Goal: Find contact information: Find contact information

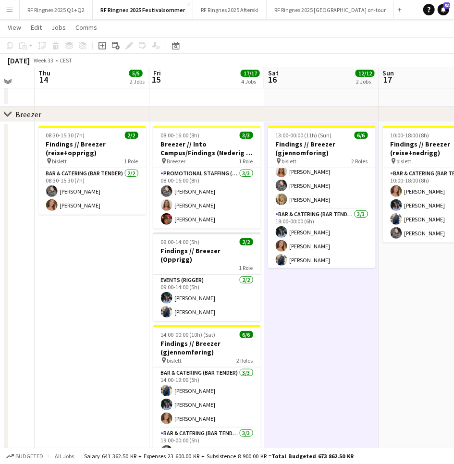
scroll to position [26, 0]
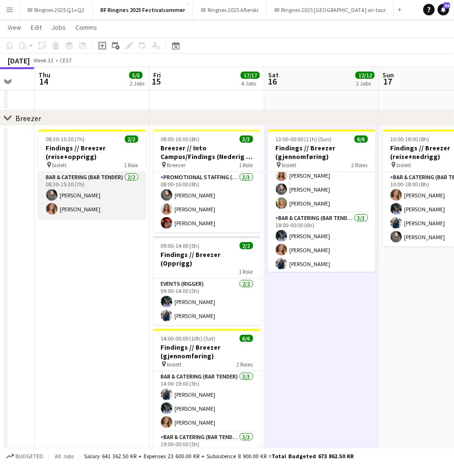
click at [87, 207] on app-card-role "Bar & Catering (Bar Tender) [DATE] 08:30-15:30 (7h) [PERSON_NAME] [PERSON_NAME]" at bounding box center [92, 195] width 108 height 47
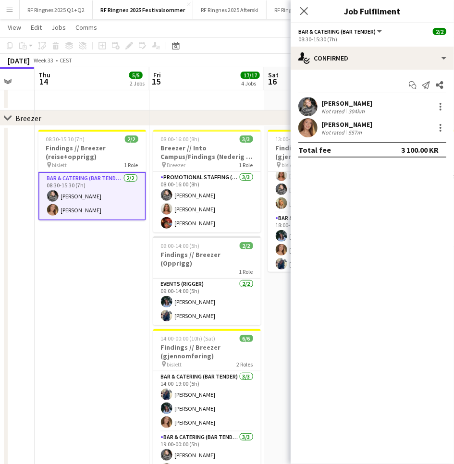
click at [310, 103] on app-user-avatar at bounding box center [307, 106] width 19 height 19
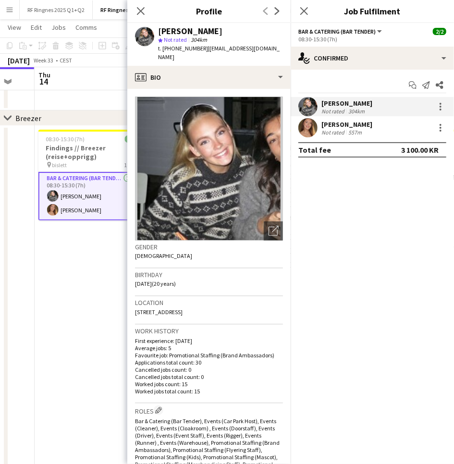
drag, startPoint x: 197, startPoint y: 47, endPoint x: 276, endPoint y: 49, distance: 78.8
click at [276, 49] on app-profile-header "[PERSON_NAME] star Not rated 304km t. [PHONE_NUMBER] | [EMAIL_ADDRESS][DOMAIN_N…" at bounding box center [208, 44] width 163 height 43
copy span "[EMAIL_ADDRESS][DOMAIN_NAME]"
click at [89, 204] on app-card-role "Bar & Catering (Bar Tender) [DATE] 08:30-15:30 (7h) [PERSON_NAME] [PERSON_NAME]" at bounding box center [92, 196] width 108 height 49
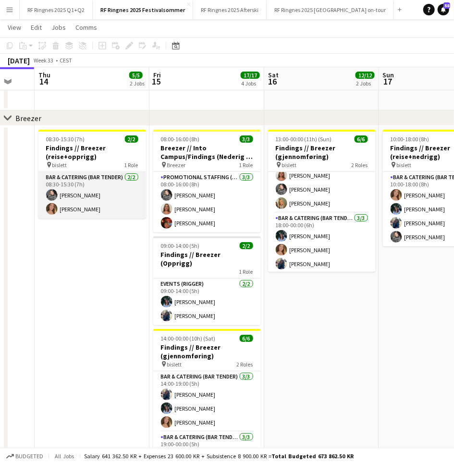
click at [89, 204] on app-card-role "Bar & Catering (Bar Tender) [DATE] 08:30-15:30 (7h) [PERSON_NAME] [PERSON_NAME]" at bounding box center [92, 195] width 108 height 47
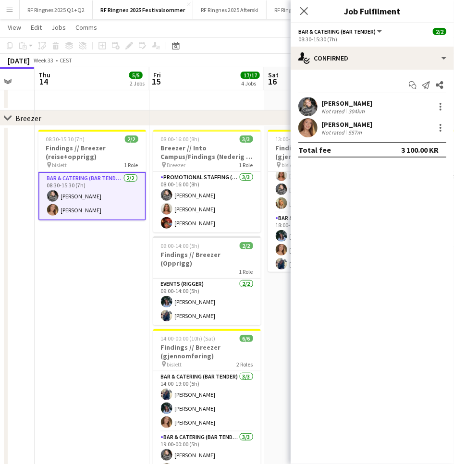
click at [308, 126] on app-user-avatar at bounding box center [307, 127] width 19 height 19
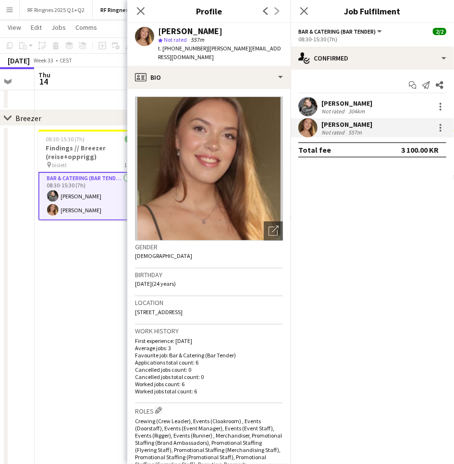
drag, startPoint x: 198, startPoint y: 47, endPoint x: 283, endPoint y: 45, distance: 84.6
click at [283, 45] on app-profile-header "[PERSON_NAME] star Not rated 557m t. [PHONE_NUMBER] | [PERSON_NAME][EMAIL_ADDRE…" at bounding box center [208, 44] width 163 height 43
copy span "[PERSON_NAME][EMAIL_ADDRESS][DOMAIN_NAME]"
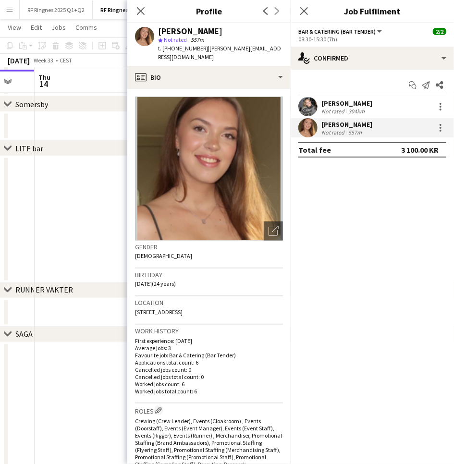
scroll to position [424, 0]
click at [51, 291] on div "RUNNER VAKTER" at bounding box center [44, 288] width 58 height 10
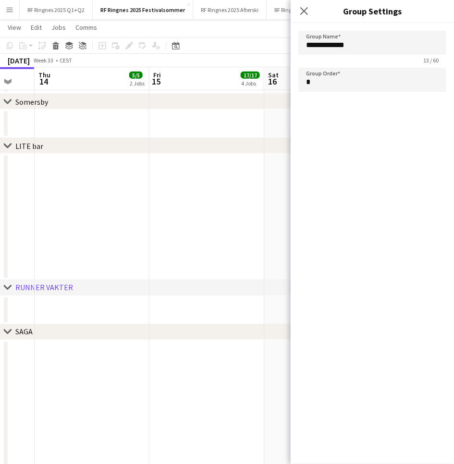
click at [87, 223] on app-date-cell at bounding box center [92, 217] width 115 height 127
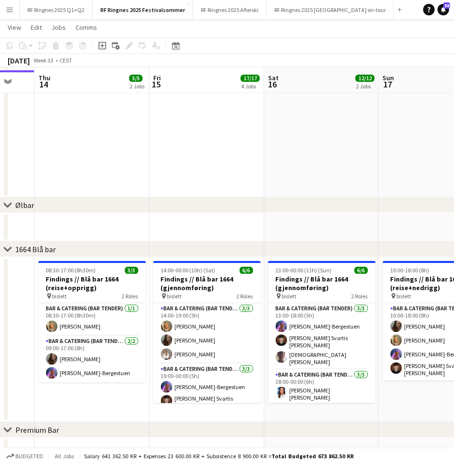
scroll to position [729, 0]
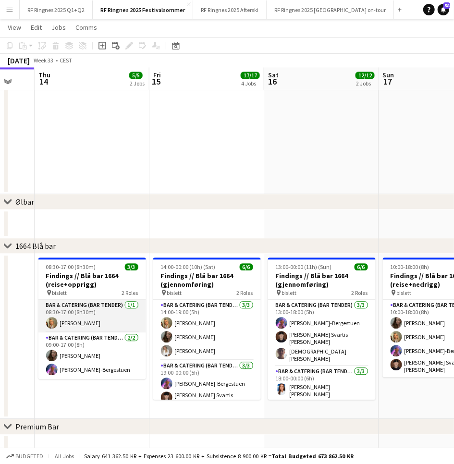
click at [80, 326] on app-card-role "Bar & Catering (Bar Tender) [DATE] 08:30-17:00 (8h30m) [PERSON_NAME]" at bounding box center [92, 316] width 108 height 33
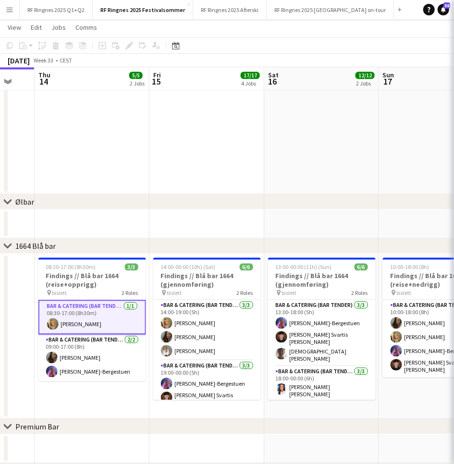
scroll to position [0, 310]
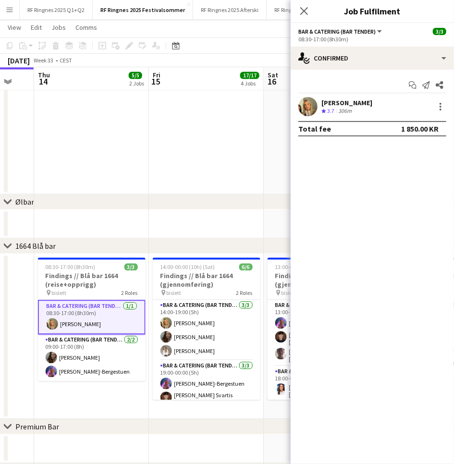
click at [318, 100] on div "[PERSON_NAME] [PERSON_NAME] Crew rating 3.7 306m" at bounding box center [372, 106] width 163 height 19
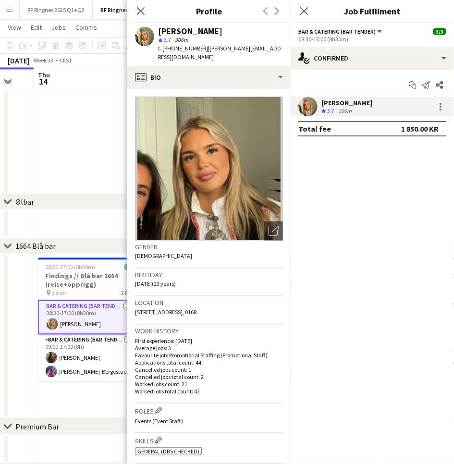
drag, startPoint x: 197, startPoint y: 46, endPoint x: 253, endPoint y: 45, distance: 56.2
click at [253, 45] on div "[PERSON_NAME] [PERSON_NAME] star 3.7 306m t. [PHONE_NUMBER] | [PERSON_NAME][EMA…" at bounding box center [208, 44] width 163 height 43
click at [252, 46] on div "[PERSON_NAME] [PERSON_NAME] star 3.7 306m t. [PHONE_NUMBER] | [PERSON_NAME][EMA…" at bounding box center [208, 44] width 163 height 43
drag, startPoint x: 250, startPoint y: 47, endPoint x: 198, endPoint y: 50, distance: 52.0
click at [198, 50] on span "| [PERSON_NAME][EMAIL_ADDRESS][DOMAIN_NAME]" at bounding box center [219, 53] width 123 height 16
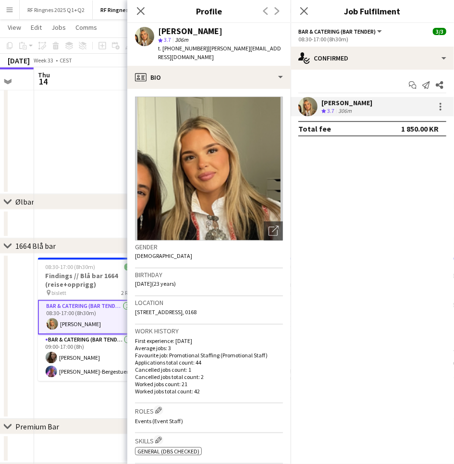
copy span "[PERSON_NAME][EMAIL_ADDRESS][DOMAIN_NAME]"
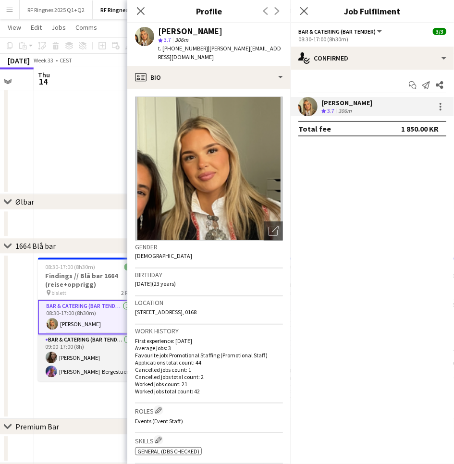
click at [86, 357] on app-card-role "Bar & Catering (Bar Tender) [DATE] 09:00-17:00 (8h) [PERSON_NAME]" at bounding box center [92, 357] width 108 height 47
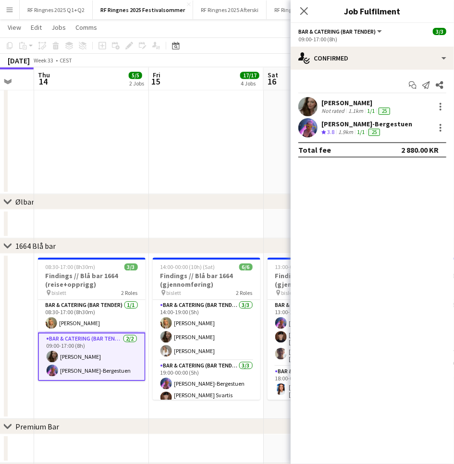
click at [307, 101] on app-user-avatar at bounding box center [307, 106] width 19 height 19
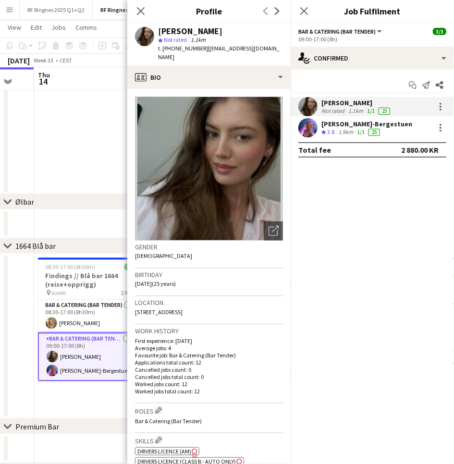
drag, startPoint x: 198, startPoint y: 48, endPoint x: 272, endPoint y: 49, distance: 73.1
click at [272, 49] on app-profile-header "[PERSON_NAME] star Not rated 1.1km t. [PHONE_NUMBER] | [EMAIL_ADDRESS][DOMAIN_N…" at bounding box center [208, 44] width 163 height 43
copy span "[EMAIL_ADDRESS][DOMAIN_NAME]"
click at [310, 125] on app-user-avatar at bounding box center [307, 127] width 19 height 19
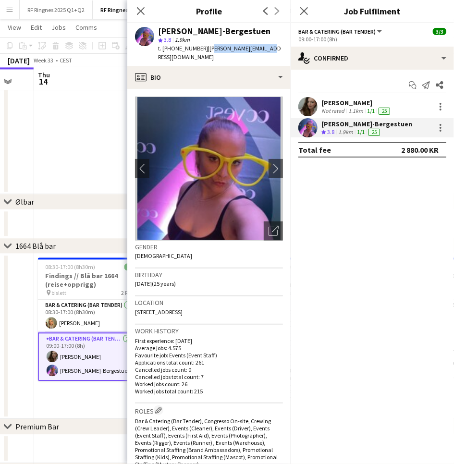
drag, startPoint x: 199, startPoint y: 47, endPoint x: 253, endPoint y: 47, distance: 53.8
click at [253, 47] on span "| [EMAIL_ADDRESS][DOMAIN_NAME]" at bounding box center [219, 53] width 123 height 16
click at [207, 47] on span "| [EMAIL_ADDRESS][DOMAIN_NAME]" at bounding box center [219, 53] width 123 height 16
drag, startPoint x: 197, startPoint y: 47, endPoint x: 278, endPoint y: 49, distance: 80.8
click at [278, 49] on div "[PERSON_NAME]-Bergestuen star 3.8 1.9km t. [PHONE_NUMBER] | [EMAIL_ADDRESS][DOM…" at bounding box center [208, 44] width 163 height 43
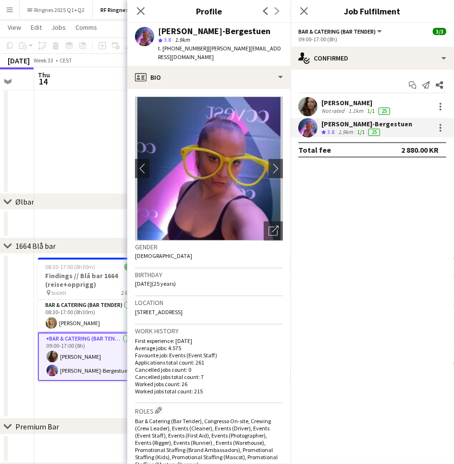
copy span "[PERSON_NAME][EMAIL_ADDRESS][DOMAIN_NAME]"
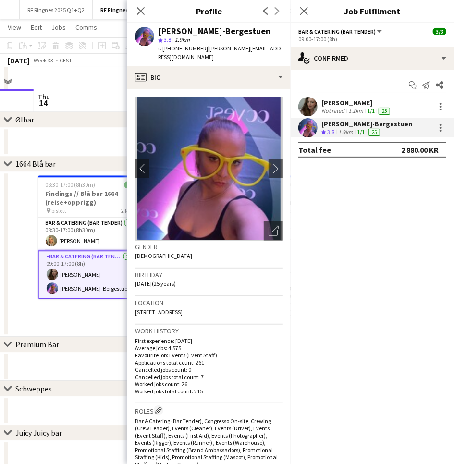
scroll to position [835, 0]
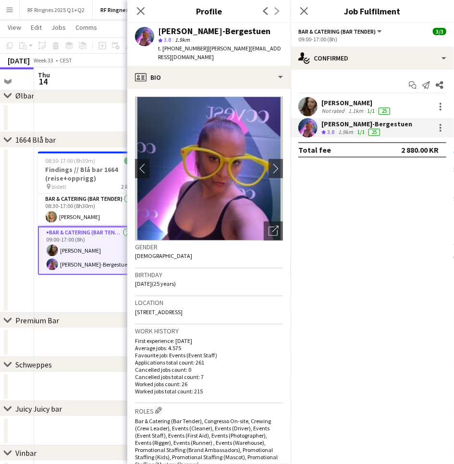
click at [88, 378] on app-date-cell at bounding box center [91, 386] width 115 height 29
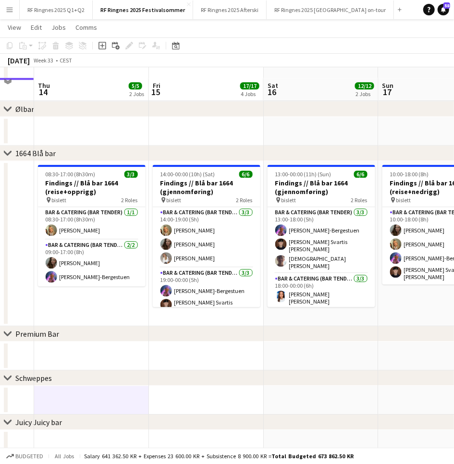
scroll to position [816, 0]
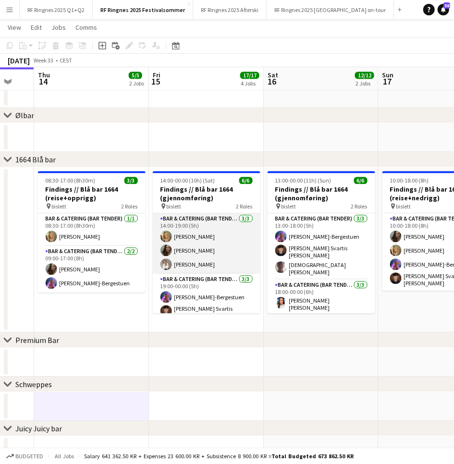
click at [203, 253] on app-card-role "Bar & Catering (Bar Tender) [DATE] 14:00-19:00 (5h) [PERSON_NAME] [PERSON_NAME]" at bounding box center [207, 243] width 108 height 61
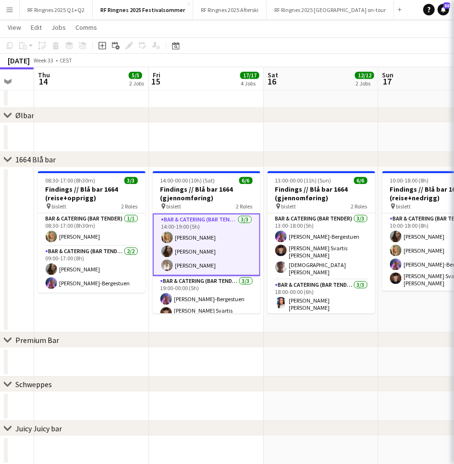
scroll to position [0, 310]
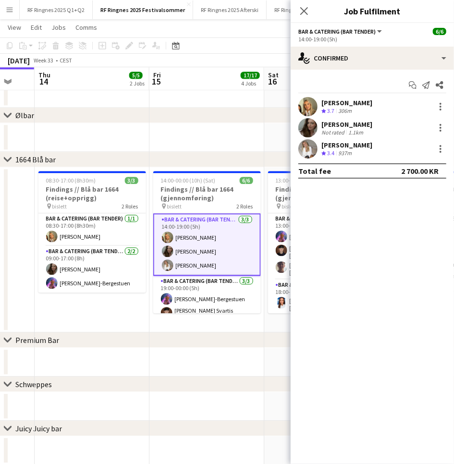
click at [306, 151] on app-user-avatar at bounding box center [307, 148] width 19 height 19
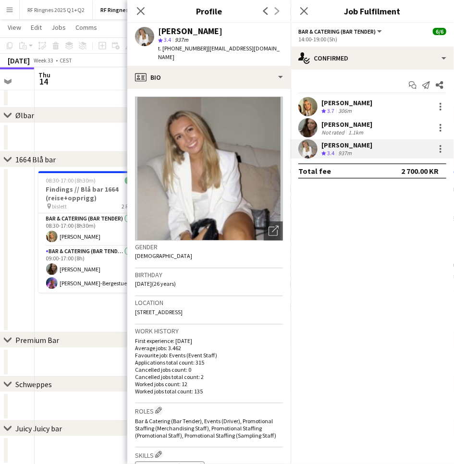
drag, startPoint x: 198, startPoint y: 47, endPoint x: 260, endPoint y: 47, distance: 61.0
click at [260, 47] on app-profile-header "[PERSON_NAME] star 3.4 937m t. [PHONE_NUMBER] | [EMAIL_ADDRESS][DOMAIN_NAME]" at bounding box center [208, 44] width 163 height 43
copy span "[EMAIL_ADDRESS][DOMAIN_NAME]"
click at [83, 323] on app-date-cell "08:30-17:00 (8h30m) 3/3 Findings // Blå bar 1664 (reise+opprigg) pin bislett 2 …" at bounding box center [92, 249] width 115 height 165
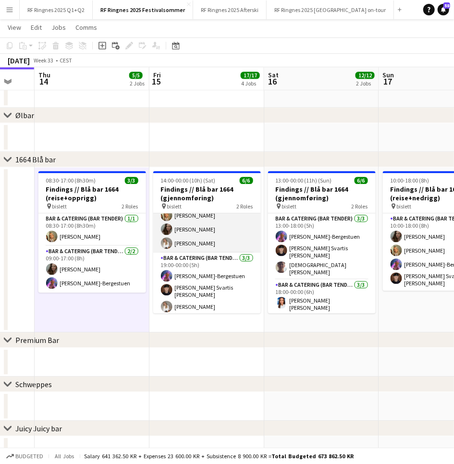
scroll to position [20, 0]
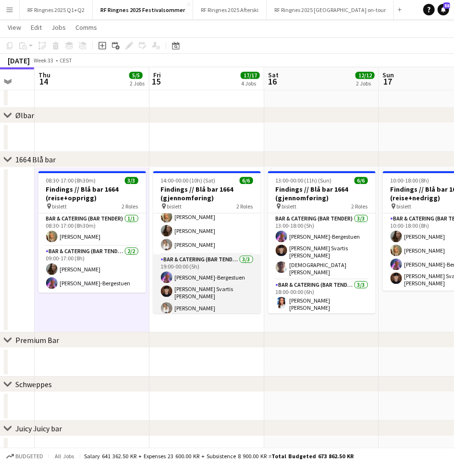
click at [214, 285] on app-card-role "Bar & Catering (Bar Tender) [DATE] 19:00-00:00 (5h) [PERSON_NAME] [PERSON_NAME]…" at bounding box center [207, 285] width 108 height 63
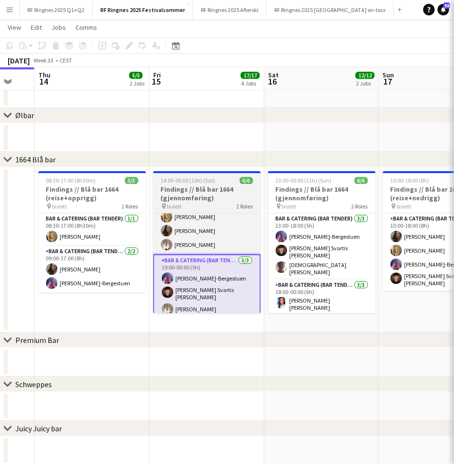
scroll to position [0, 309]
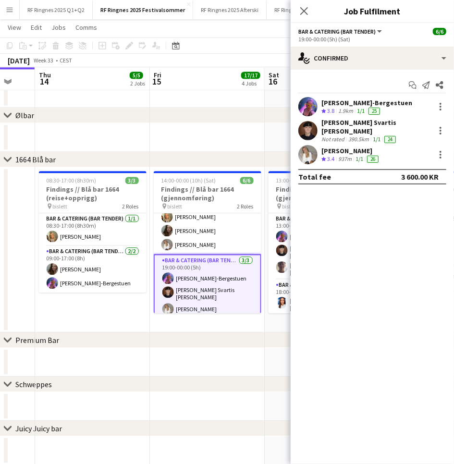
click at [312, 130] on app-user-avatar at bounding box center [307, 130] width 19 height 19
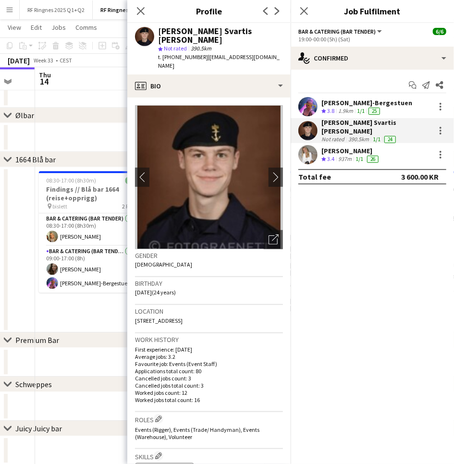
drag, startPoint x: 198, startPoint y: 49, endPoint x: 268, endPoint y: 44, distance: 69.9
click at [268, 44] on div "[PERSON_NAME] [PERSON_NAME] star Not rated 390.5km t. [PHONE_NUMBER] | [PERSON_…" at bounding box center [208, 48] width 163 height 51
copy span "[EMAIL_ADDRESS][DOMAIN_NAME]"
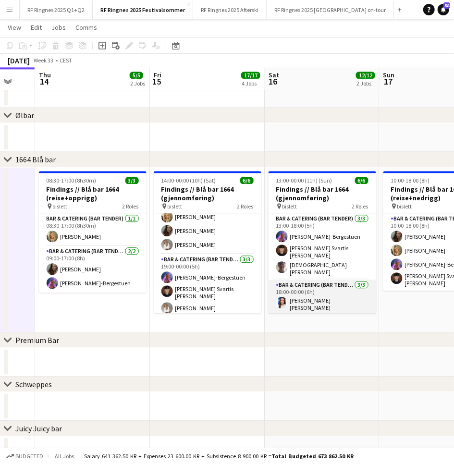
click at [323, 289] on app-card-role "Bar & Catering (Bar Tender) [DATE] 18:00-00:00 (6h) [PERSON_NAME] [PERSON_NAME]…" at bounding box center [323, 311] width 108 height 63
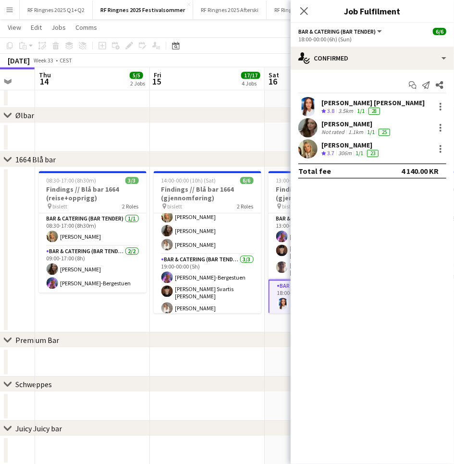
click at [311, 103] on app-user-avatar at bounding box center [307, 106] width 19 height 19
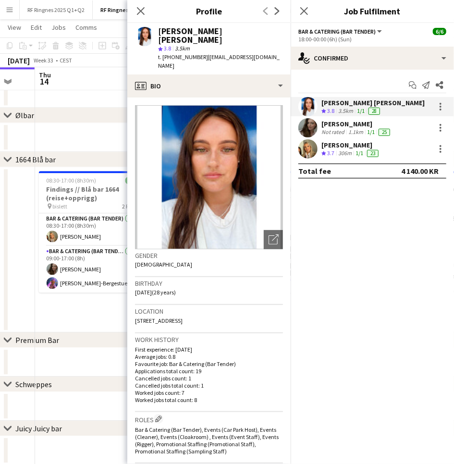
drag, startPoint x: 199, startPoint y: 49, endPoint x: 277, endPoint y: 46, distance: 77.9
click at [277, 46] on div "[PERSON_NAME] [PERSON_NAME] star 3.8 3.5km t. [PHONE_NUMBER] | [EMAIL_ADDRESS][…" at bounding box center [208, 48] width 163 height 51
copy span "[EMAIL_ADDRESS][DOMAIN_NAME]"
click at [73, 315] on app-date-cell "08:30-17:00 (8h30m) 3/3 Findings // Blå bar 1664 (reise+opprigg) pin bislett 2 …" at bounding box center [92, 249] width 115 height 165
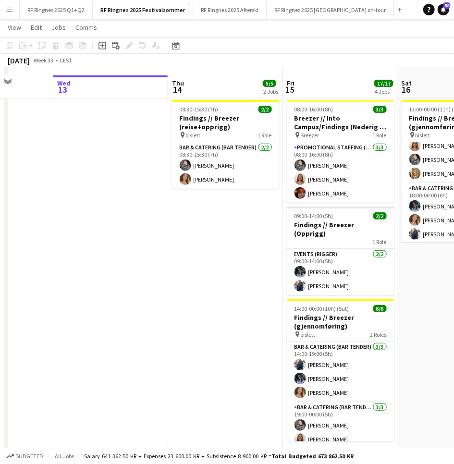
scroll to position [54, 0]
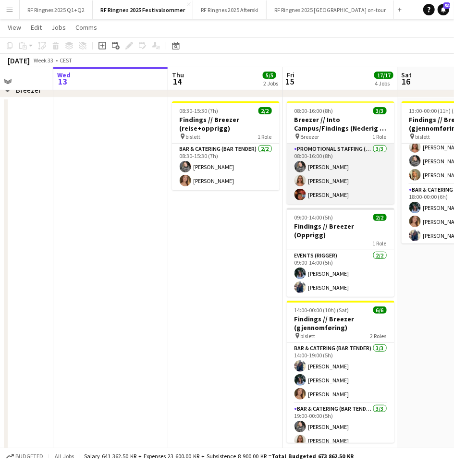
click at [342, 184] on app-card-role "Promotional Staffing (Brand Ambassadors) [DATE] 08:00-16:00 (8h) [PERSON_NAME] …" at bounding box center [341, 174] width 108 height 61
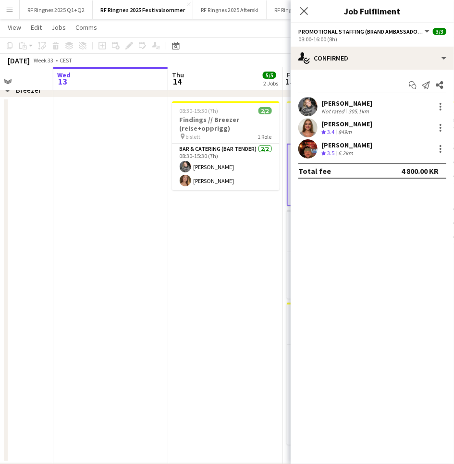
click at [312, 126] on app-user-avatar at bounding box center [307, 127] width 19 height 19
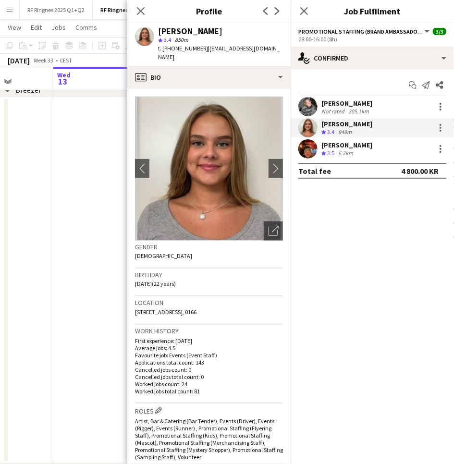
drag, startPoint x: 197, startPoint y: 48, endPoint x: 272, endPoint y: 47, distance: 74.5
click at [272, 47] on app-profile-header "[PERSON_NAME] star 3.4 850m t. [PHONE_NUMBER] | [EMAIL_ADDRESS][DOMAIN_NAME]" at bounding box center [208, 44] width 163 height 43
click at [204, 47] on span "| [EMAIL_ADDRESS][DOMAIN_NAME]" at bounding box center [219, 53] width 122 height 16
drag, startPoint x: 199, startPoint y: 47, endPoint x: 266, endPoint y: 49, distance: 66.8
click at [266, 49] on app-profile-header "[PERSON_NAME] star 3.4 850m t. [PHONE_NUMBER] | [EMAIL_ADDRESS][DOMAIN_NAME]" at bounding box center [208, 44] width 163 height 43
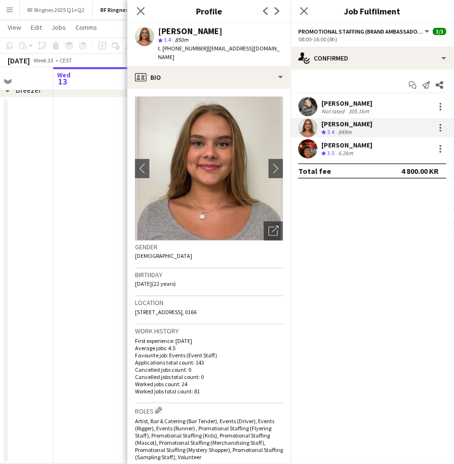
copy span "[EMAIL_ADDRESS][DOMAIN_NAME]"
click at [311, 151] on app-user-avatar at bounding box center [307, 148] width 19 height 19
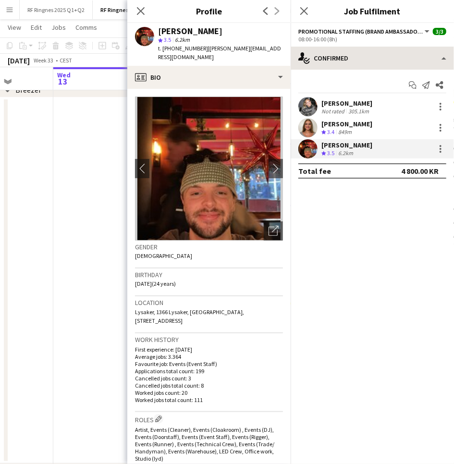
drag, startPoint x: 198, startPoint y: 48, endPoint x: 293, endPoint y: 52, distance: 94.8
click at [260, 50] on span "| [PERSON_NAME][EMAIL_ADDRESS][DOMAIN_NAME]" at bounding box center [219, 53] width 123 height 16
drag, startPoint x: 198, startPoint y: 47, endPoint x: 275, endPoint y: 48, distance: 76.9
click at [275, 48] on div "[PERSON_NAME] star 3.5 6.2km t. [PHONE_NUMBER] | [PERSON_NAME][EMAIL_ADDRESS][D…" at bounding box center [208, 44] width 163 height 43
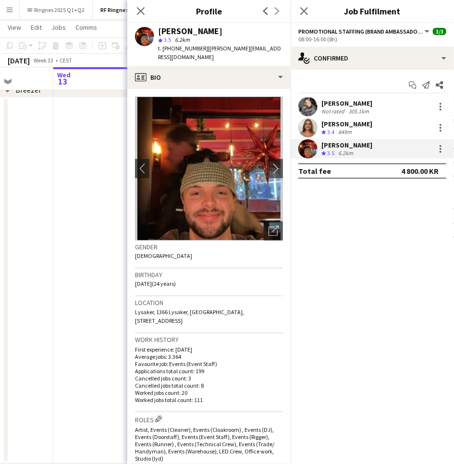
copy span "[PERSON_NAME][EMAIL_ADDRESS][DOMAIN_NAME]"
click at [81, 222] on app-date-cell at bounding box center [110, 281] width 115 height 366
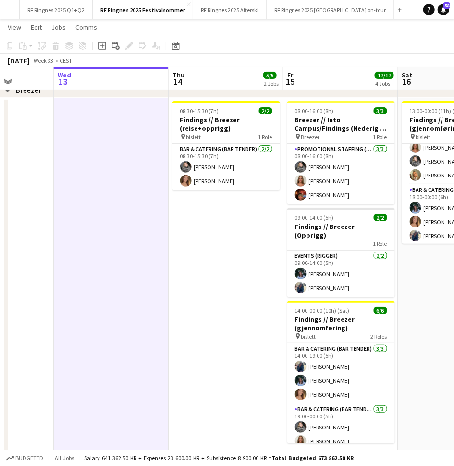
scroll to position [0, 311]
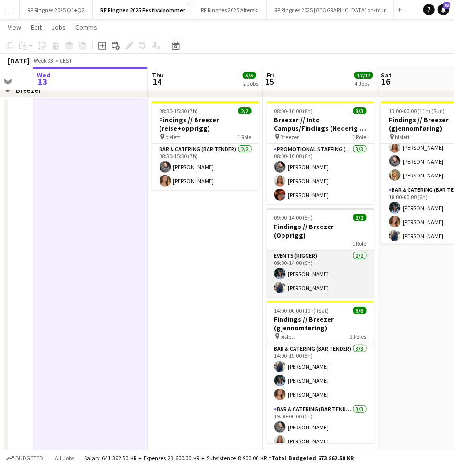
click at [312, 270] on app-card-role "Events (Rigger) [DATE] 09:00-14:00 (5h) [PERSON_NAME] [PERSON_NAME]" at bounding box center [321, 273] width 108 height 47
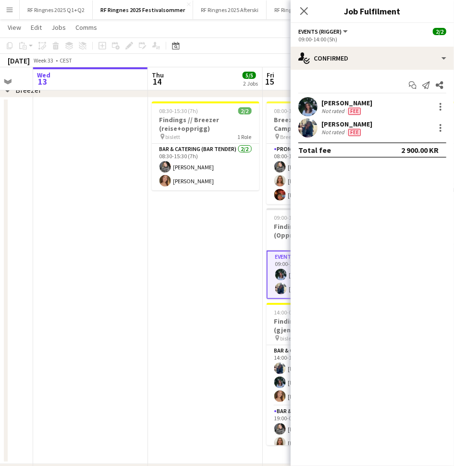
click at [308, 109] on app-user-avatar at bounding box center [307, 106] width 19 height 19
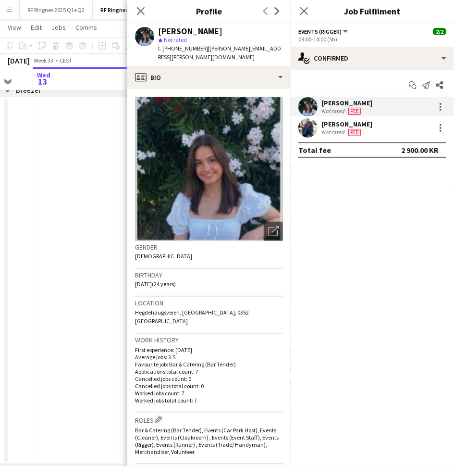
click at [104, 216] on app-date-cell at bounding box center [90, 281] width 115 height 366
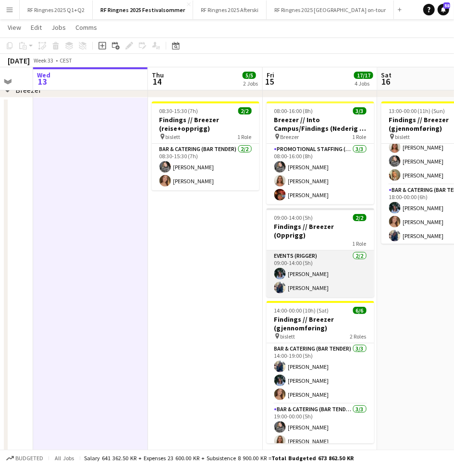
click at [287, 277] on app-card-role "Events (Rigger) [DATE] 09:00-14:00 (5h) [PERSON_NAME] [PERSON_NAME]" at bounding box center [321, 273] width 108 height 47
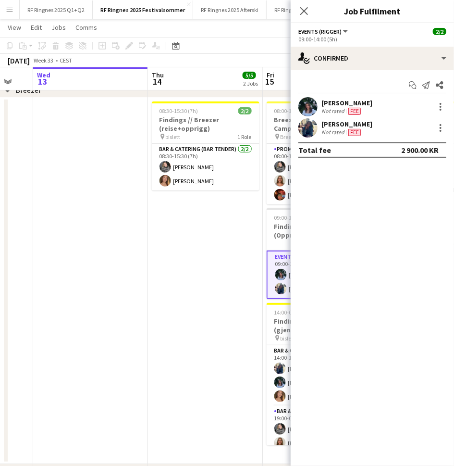
click at [310, 118] on app-user-avatar at bounding box center [307, 127] width 19 height 19
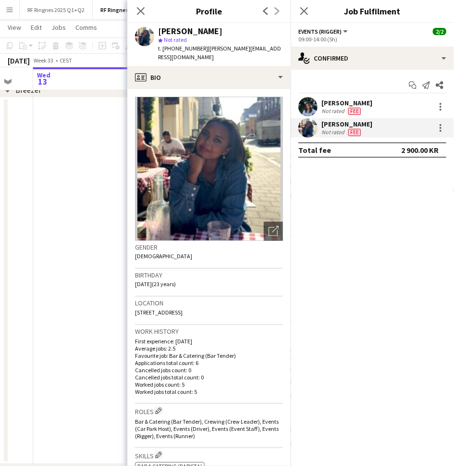
drag, startPoint x: 198, startPoint y: 47, endPoint x: 264, endPoint y: 47, distance: 66.3
click at [264, 47] on div "[PERSON_NAME] star Not rated t. [PHONE_NUMBER] | [PERSON_NAME][EMAIL_ADDRESS][D…" at bounding box center [208, 44] width 163 height 43
click at [79, 239] on app-date-cell at bounding box center [90, 281] width 115 height 366
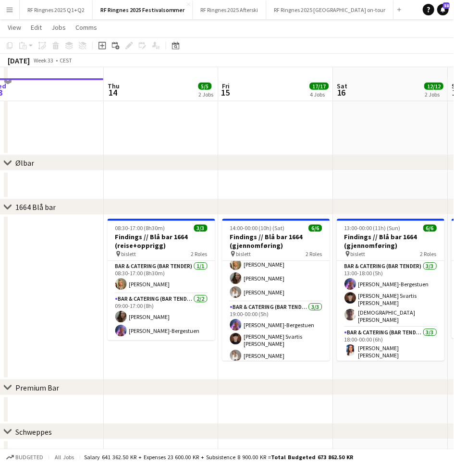
scroll to position [779, 0]
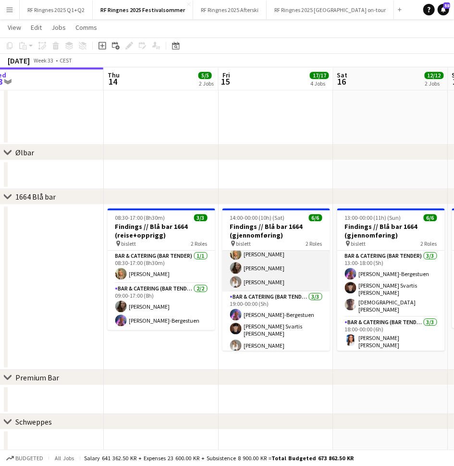
click at [275, 281] on app-card-role "Bar & Catering (Bar Tender) [DATE] 14:00-19:00 (5h) [PERSON_NAME] [PERSON_NAME]" at bounding box center [277, 261] width 108 height 61
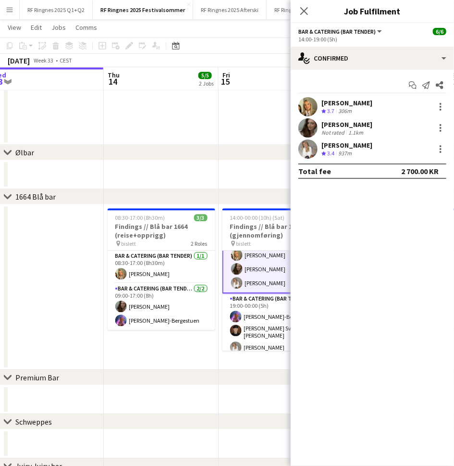
click at [312, 137] on div "[PERSON_NAME] [PERSON_NAME] Crew rating 3.7 306m [PERSON_NAME] Not rated 1.1km …" at bounding box center [372, 128] width 163 height 62
click at [312, 140] on app-user-avatar at bounding box center [307, 148] width 19 height 19
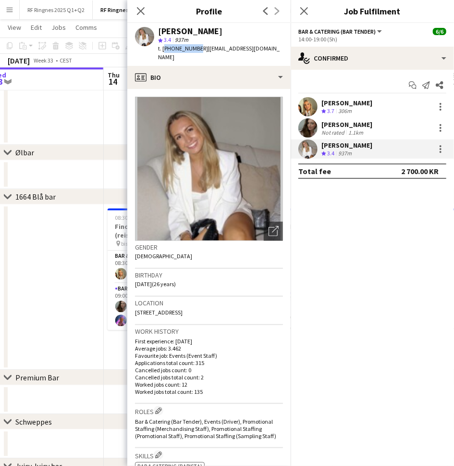
drag, startPoint x: 163, startPoint y: 47, endPoint x: 194, endPoint y: 47, distance: 30.8
click at [194, 47] on span "t. [PHONE_NUMBER]" at bounding box center [183, 48] width 50 height 7
click at [56, 343] on app-date-cell at bounding box center [46, 286] width 115 height 165
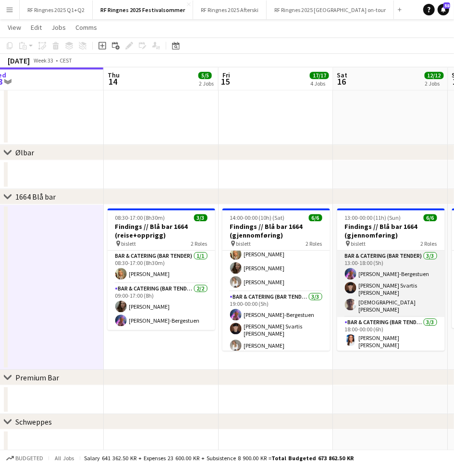
click at [368, 298] on app-card-role "Bar & Catering (Bar Tender) [DATE] 13:00-18:00 (5h) [PERSON_NAME] [PERSON_NAME]…" at bounding box center [391, 283] width 108 height 66
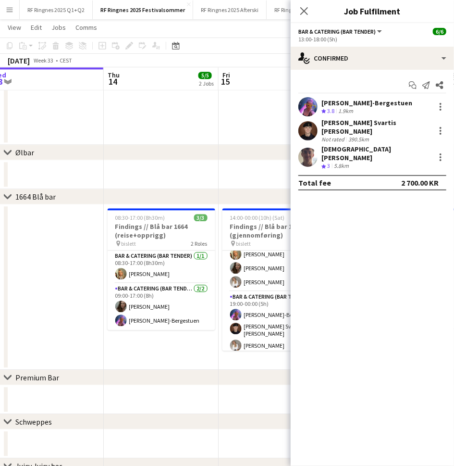
click at [311, 150] on app-user-avatar at bounding box center [307, 157] width 19 height 19
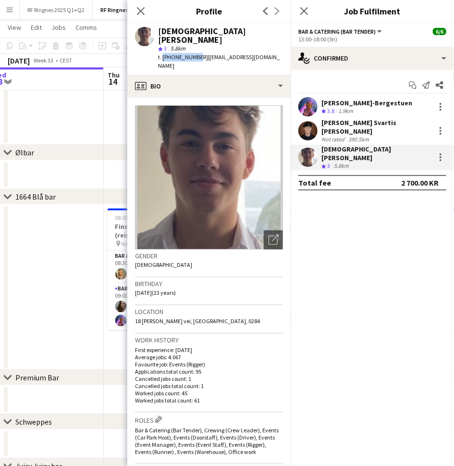
drag, startPoint x: 194, startPoint y: 49, endPoint x: 161, endPoint y: 48, distance: 32.7
click at [161, 53] on span "t. [PHONE_NUMBER]" at bounding box center [183, 56] width 50 height 7
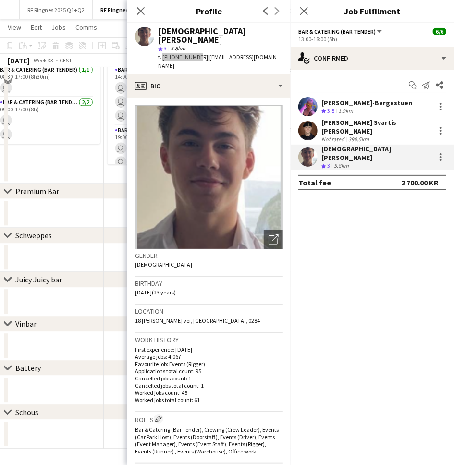
scroll to position [262, 0]
